Goal: Find specific page/section: Find specific page/section

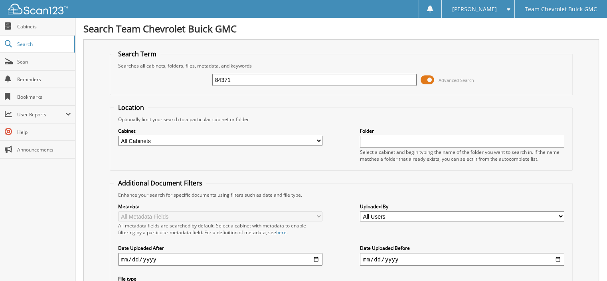
drag, startPoint x: 274, startPoint y: 82, endPoint x: -77, endPoint y: 54, distance: 352.0
click at [0, 54] on html "[PERSON_NAME] Settings Logout Team Chevrolet Buick GMC Close Cabinets Search Sc…" at bounding box center [303, 238] width 607 height 477
type input "85305"
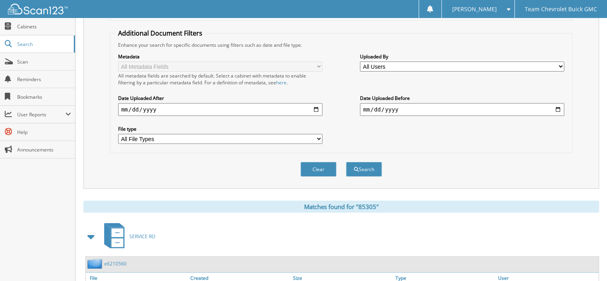
scroll to position [188, 0]
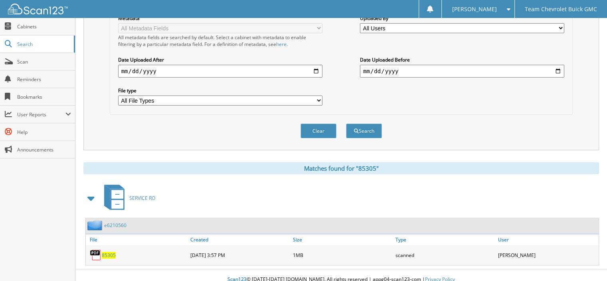
click at [110, 251] on span "85305" at bounding box center [109, 254] width 14 height 7
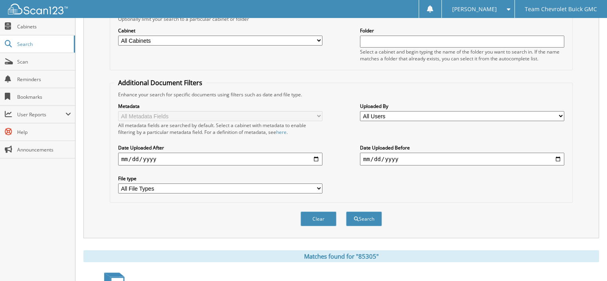
scroll to position [0, 0]
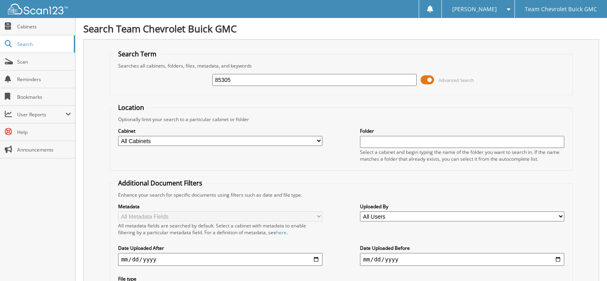
drag, startPoint x: 146, startPoint y: 81, endPoint x: -12, endPoint y: 73, distance: 159.0
click at [0, 73] on html "[PERSON_NAME] Settings Logout Team Chevrolet Buick GMC Close Cabinets Search Sc…" at bounding box center [303, 238] width 607 height 477
type input "83753"
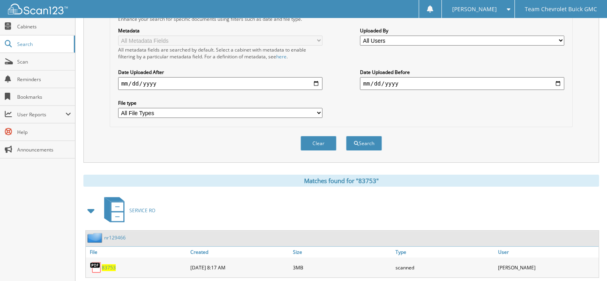
scroll to position [188, 0]
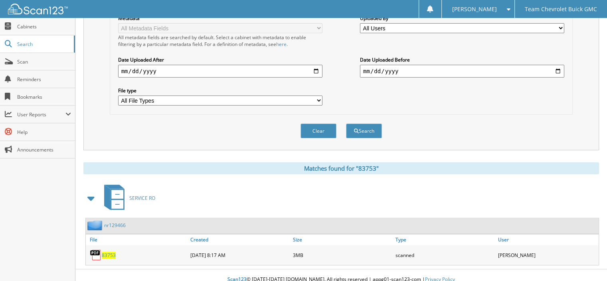
click at [105, 251] on span "83753" at bounding box center [109, 254] width 14 height 7
